Goal: Information Seeking & Learning: Learn about a topic

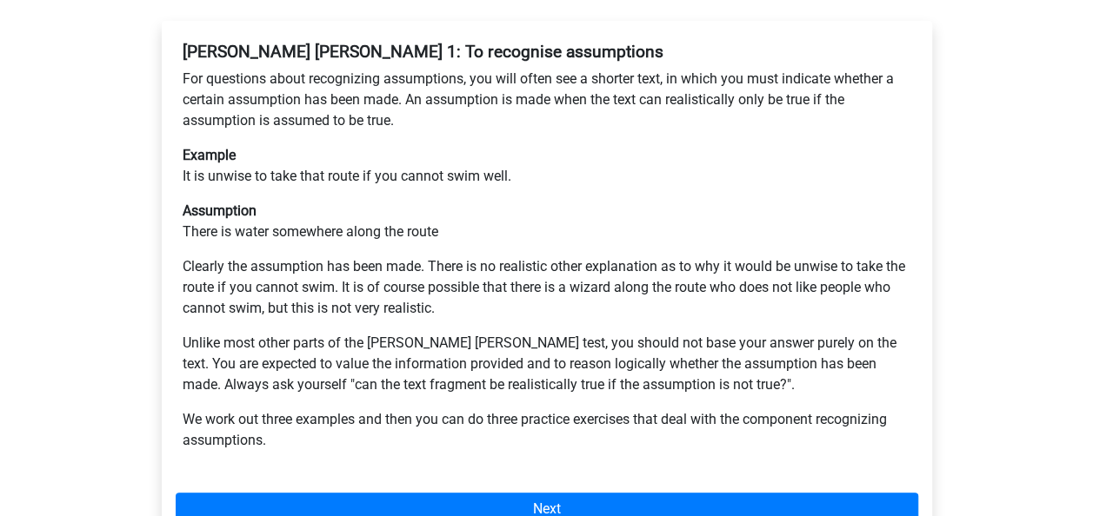
scroll to position [349, 0]
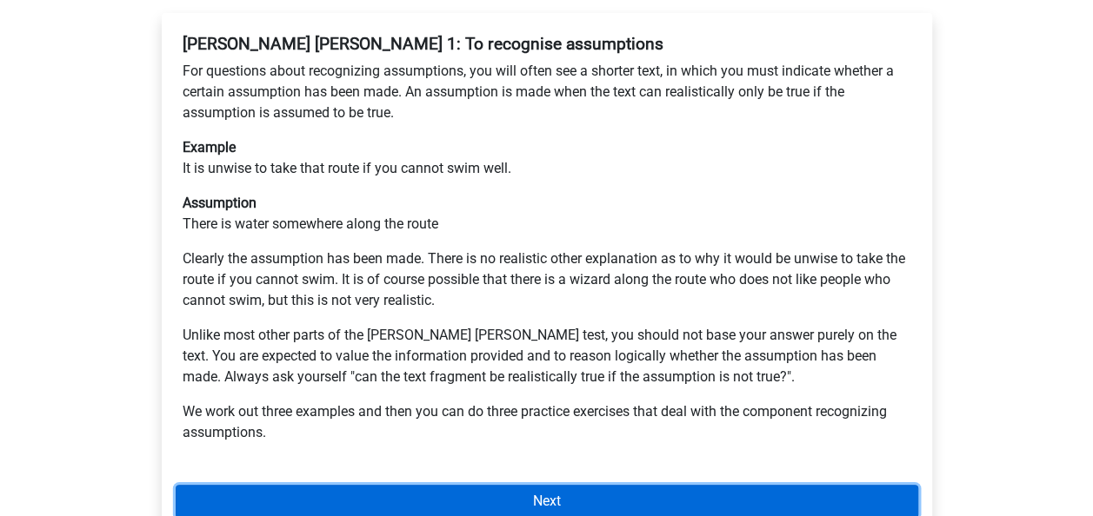
click at [433, 485] on link "Next" at bounding box center [547, 501] width 742 height 33
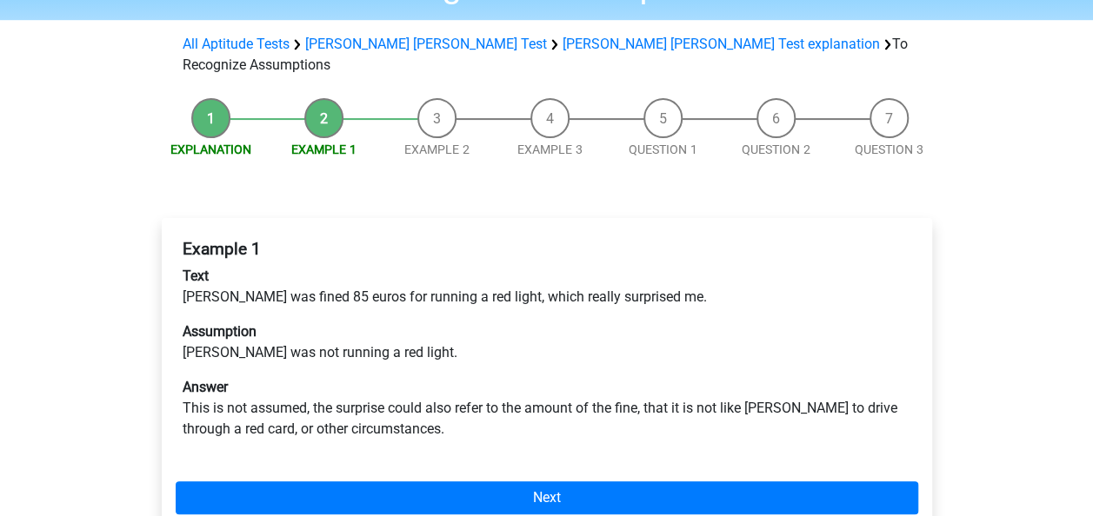
scroll to position [151, 0]
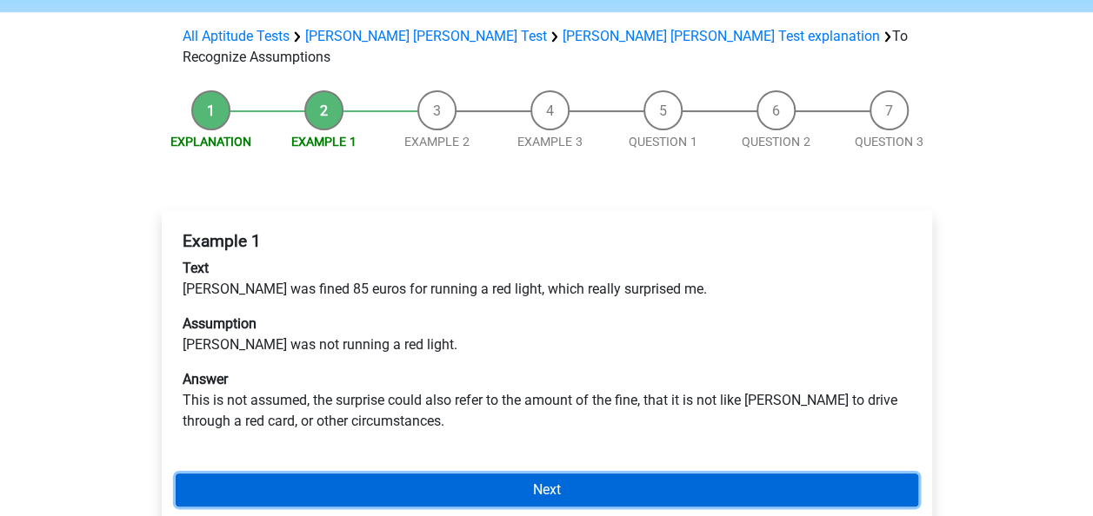
click at [434, 474] on link "Next" at bounding box center [547, 490] width 742 height 33
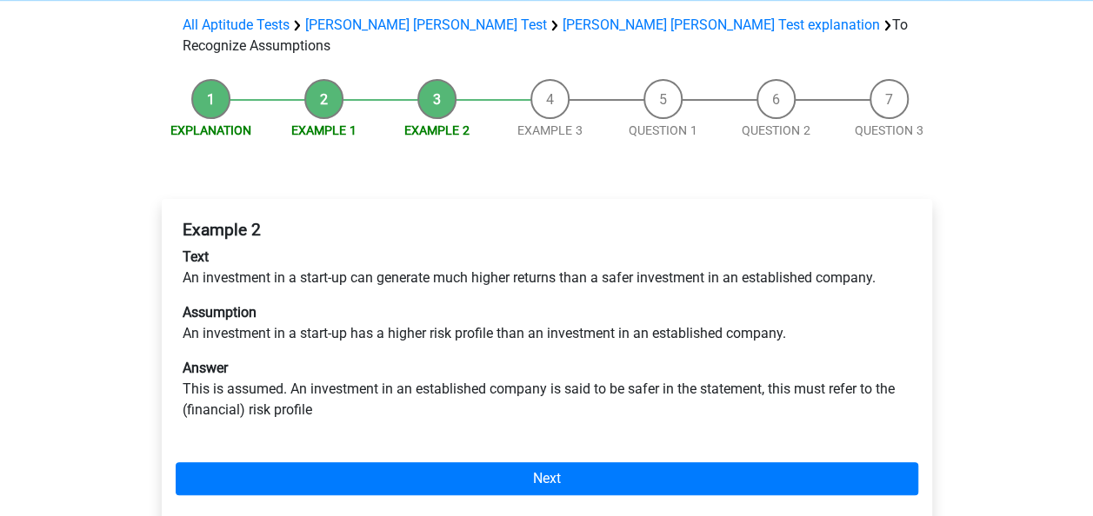
scroll to position [164, 0]
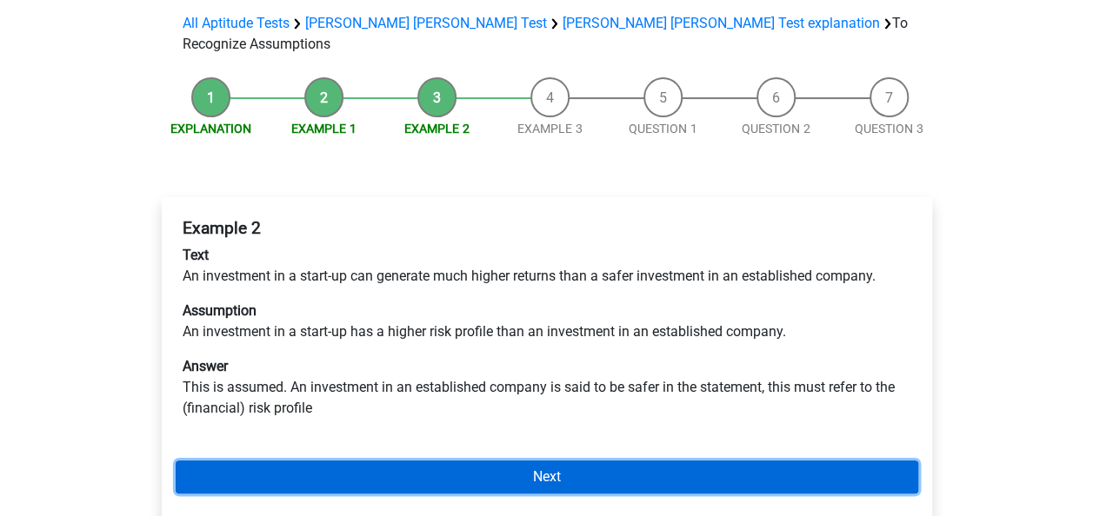
click at [239, 461] on link "Next" at bounding box center [547, 477] width 742 height 33
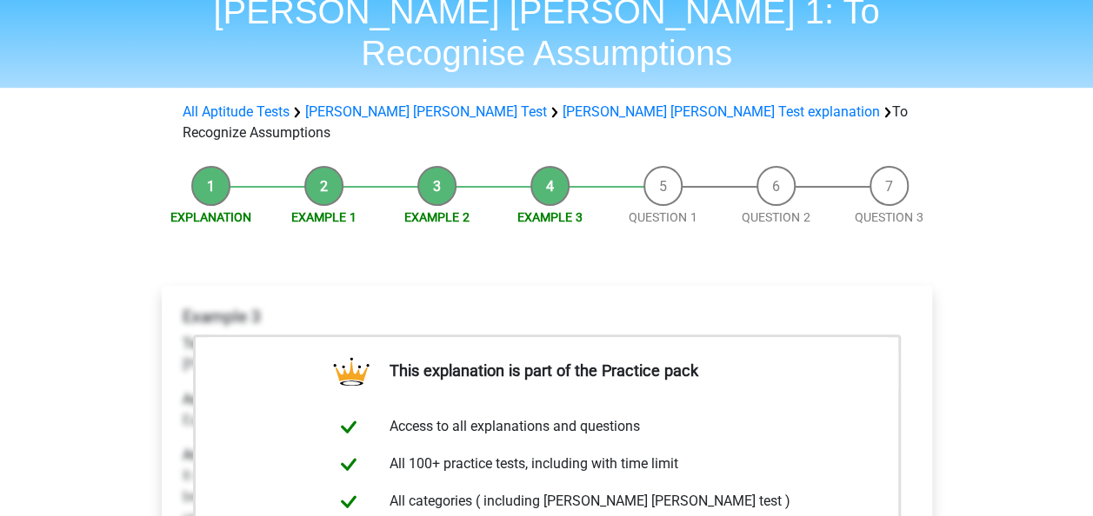
scroll to position [237, 0]
